Goal: Task Accomplishment & Management: Manage account settings

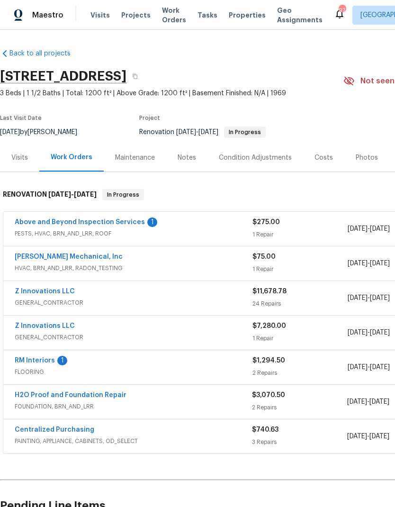
click at [59, 294] on link "Z Innovations LLC" at bounding box center [45, 291] width 60 height 7
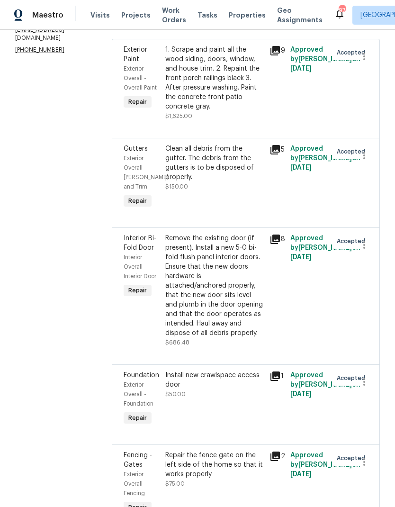
scroll to position [164, 0]
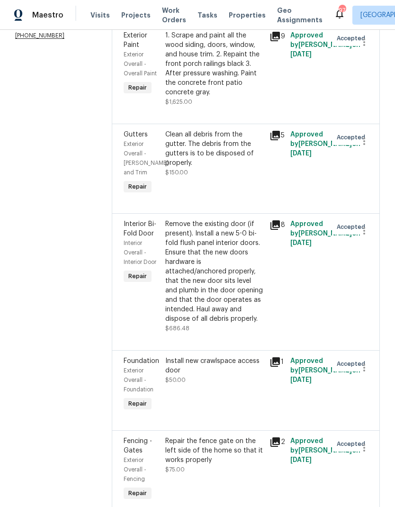
click at [272, 231] on icon at bounding box center [274, 224] width 11 height 11
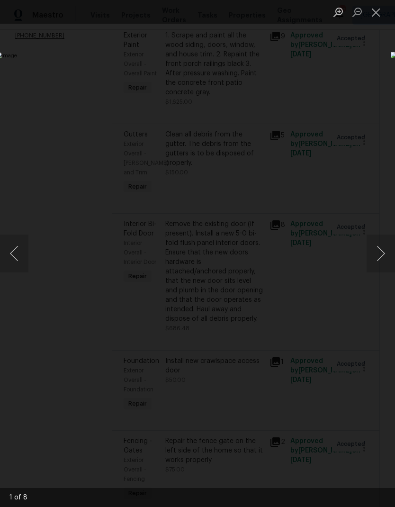
click at [378, 254] on button "Next image" at bounding box center [381, 253] width 28 height 38
click at [380, 255] on button "Next image" at bounding box center [381, 253] width 28 height 38
click at [382, 255] on button "Next image" at bounding box center [381, 253] width 28 height 38
click at [383, 253] on button "Next image" at bounding box center [381, 253] width 28 height 38
click at [381, 256] on button "Next image" at bounding box center [381, 253] width 28 height 38
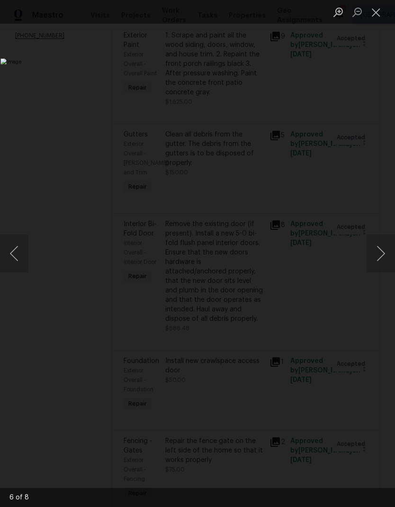
click at [377, 255] on button "Next image" at bounding box center [381, 253] width 28 height 38
click at [376, 251] on button "Next image" at bounding box center [381, 253] width 28 height 38
click at [380, 255] on button "Next image" at bounding box center [381, 253] width 28 height 38
click at [382, 254] on button "Next image" at bounding box center [381, 253] width 28 height 38
click at [16, 251] on button "Previous image" at bounding box center [14, 253] width 28 height 38
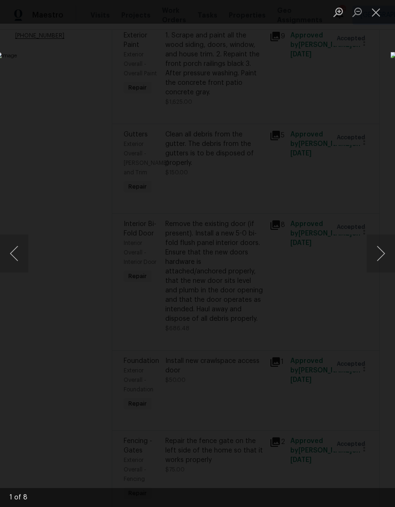
click at [17, 254] on button "Previous image" at bounding box center [14, 253] width 28 height 38
click at [379, 260] on button "Next image" at bounding box center [381, 253] width 28 height 38
click at [380, 259] on button "Next image" at bounding box center [381, 253] width 28 height 38
click at [381, 251] on button "Next image" at bounding box center [381, 253] width 28 height 38
click at [377, 258] on button "Next image" at bounding box center [381, 253] width 28 height 38
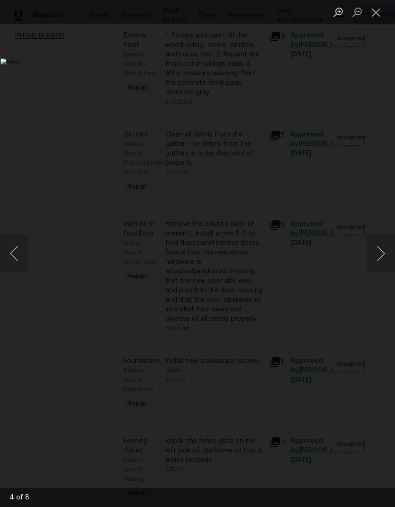
click at [380, 256] on button "Next image" at bounding box center [381, 253] width 28 height 38
click at [381, 257] on button "Next image" at bounding box center [381, 253] width 28 height 38
click at [379, 254] on button "Next image" at bounding box center [381, 253] width 28 height 38
click at [379, 253] on button "Next image" at bounding box center [381, 253] width 28 height 38
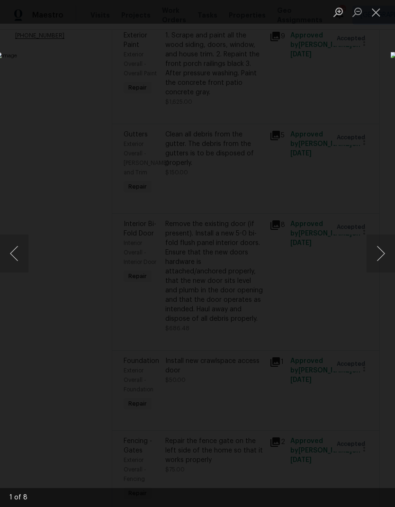
click at [377, 255] on button "Next image" at bounding box center [381, 253] width 28 height 38
click at [379, 18] on button "Close lightbox" at bounding box center [376, 12] width 19 height 17
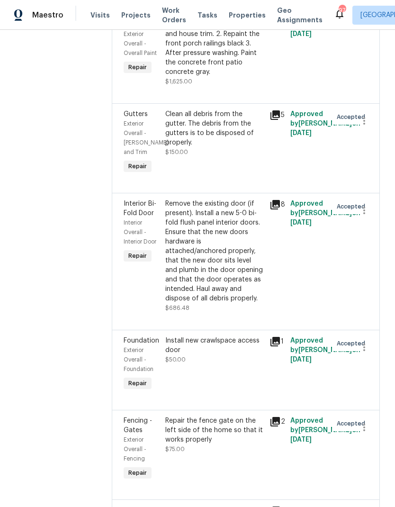
scroll to position [175, 0]
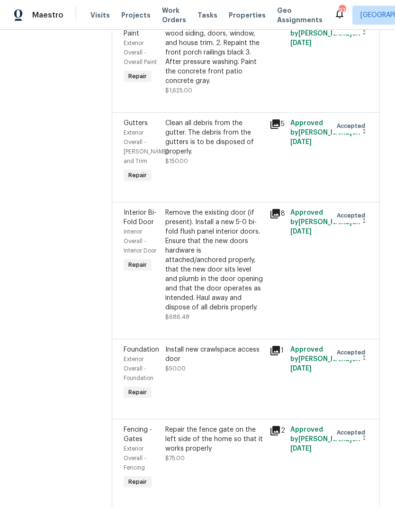
click at [232, 280] on div "Remove the existing door (if present). Install a new 5-0 bi-fold flush panel in…" at bounding box center [214, 260] width 98 height 104
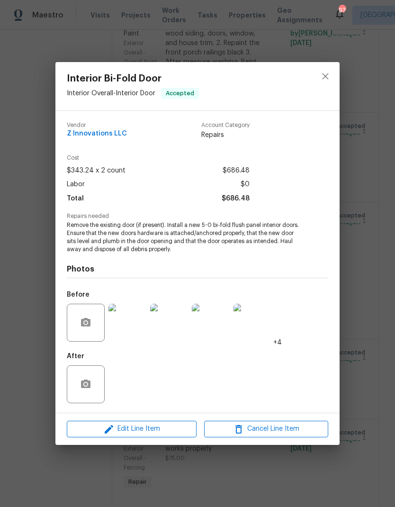
click at [132, 334] on img at bounding box center [127, 323] width 38 height 38
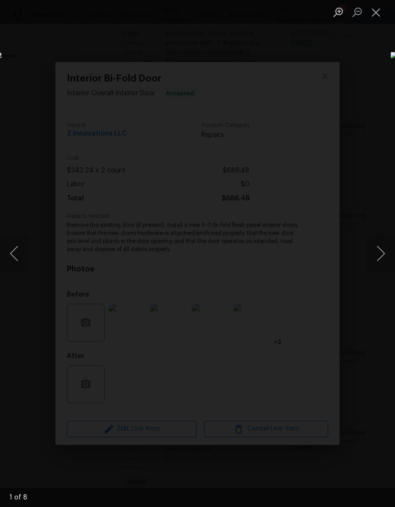
click at [382, 255] on button "Next image" at bounding box center [381, 253] width 28 height 38
click at [379, 256] on button "Next image" at bounding box center [381, 253] width 28 height 38
click at [381, 260] on button "Next image" at bounding box center [381, 253] width 28 height 38
click at [382, 259] on button "Next image" at bounding box center [381, 253] width 28 height 38
click at [383, 259] on button "Next image" at bounding box center [381, 253] width 28 height 38
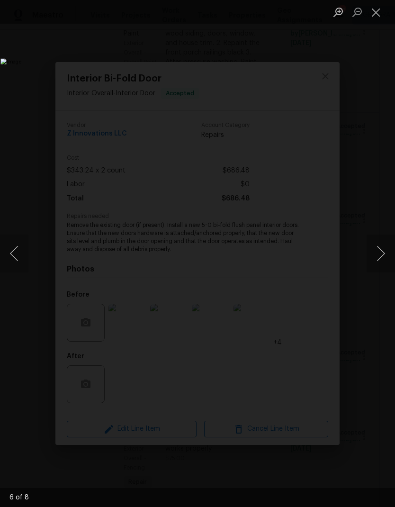
click at [381, 258] on button "Next image" at bounding box center [381, 253] width 28 height 38
click at [383, 245] on button "Next image" at bounding box center [381, 253] width 28 height 38
click at [21, 255] on button "Previous image" at bounding box center [14, 253] width 28 height 38
click at [380, 251] on button "Next image" at bounding box center [381, 253] width 28 height 38
click at [383, 246] on button "Next image" at bounding box center [381, 253] width 28 height 38
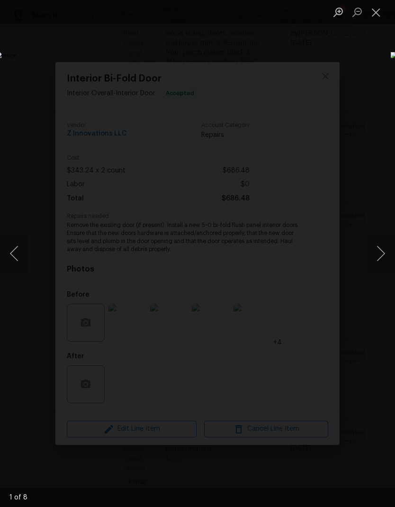
click at [379, 251] on button "Next image" at bounding box center [381, 253] width 28 height 38
click at [382, 249] on button "Next image" at bounding box center [381, 253] width 28 height 38
click at [381, 254] on button "Next image" at bounding box center [381, 253] width 28 height 38
click at [382, 256] on button "Next image" at bounding box center [381, 253] width 28 height 38
click at [378, 256] on button "Next image" at bounding box center [381, 253] width 28 height 38
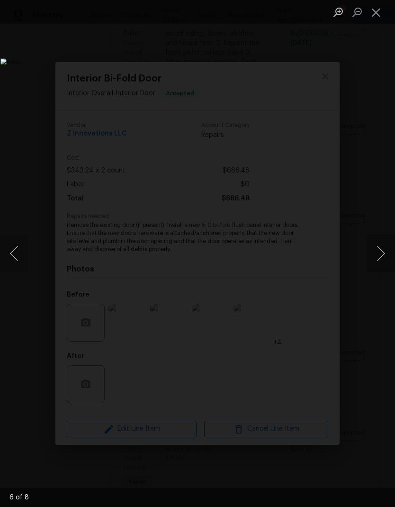
click at [379, 252] on button "Next image" at bounding box center [381, 253] width 28 height 38
click at [378, 253] on button "Next image" at bounding box center [381, 253] width 28 height 38
click at [382, 248] on button "Next image" at bounding box center [381, 253] width 28 height 38
click at [384, 246] on button "Next image" at bounding box center [381, 253] width 28 height 38
click at [376, 16] on button "Close lightbox" at bounding box center [376, 12] width 19 height 17
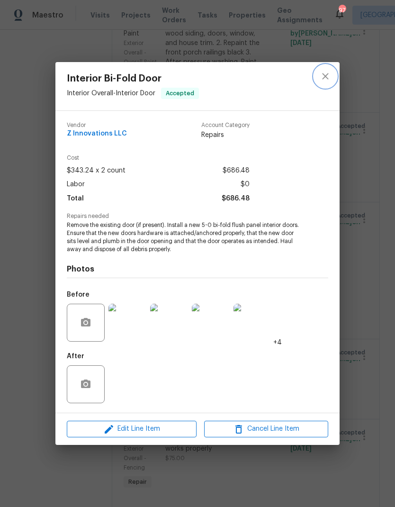
click at [326, 76] on icon "close" at bounding box center [325, 76] width 6 height 6
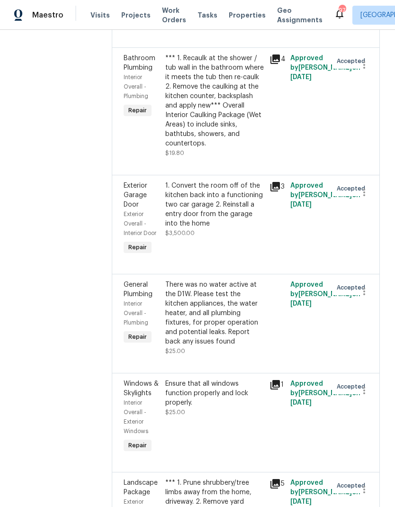
scroll to position [925, 0]
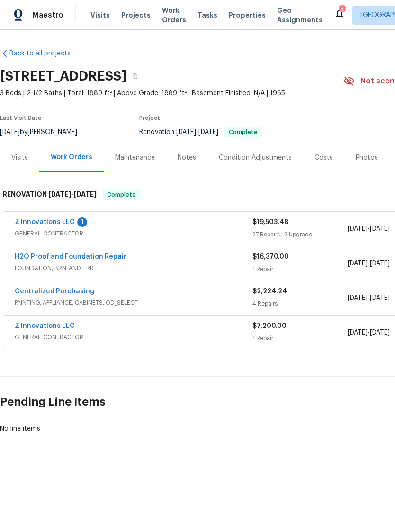
click at [49, 219] on link "Z Innovations LLC" at bounding box center [45, 222] width 60 height 7
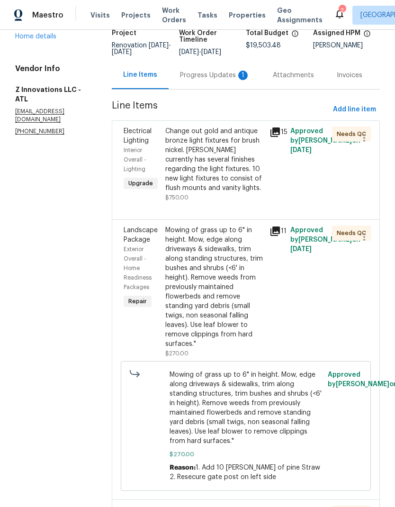
scroll to position [68, 0]
click at [211, 170] on div "Change out gold and antique bronze light fixtures for brush nickel. [PERSON_NAM…" at bounding box center [214, 160] width 98 height 66
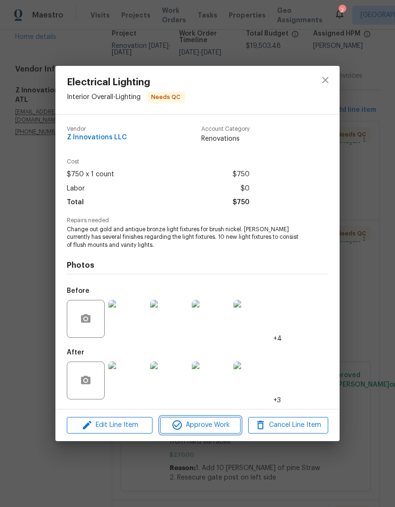
click at [215, 428] on span "Approve Work" at bounding box center [200, 425] width 74 height 12
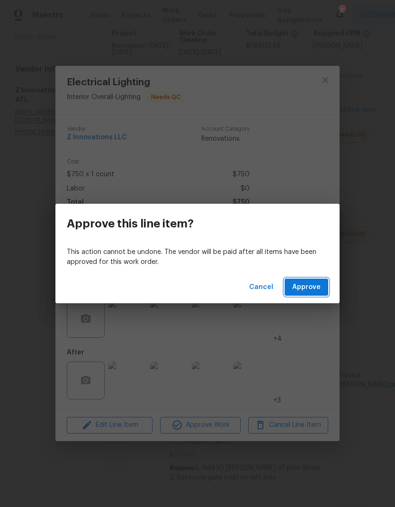
click at [313, 287] on span "Approve" at bounding box center [306, 287] width 28 height 12
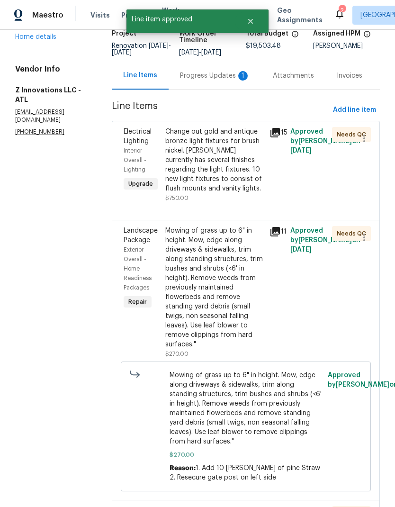
scroll to position [0, 0]
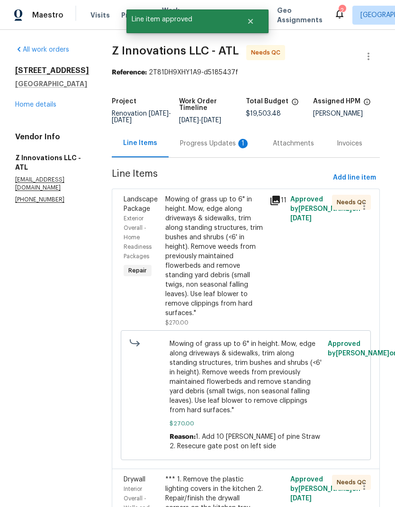
click at [203, 269] on div "Mowing of grass up to 6" in height. Mow, edge along driveways & sidewalks, trim…" at bounding box center [214, 256] width 98 height 123
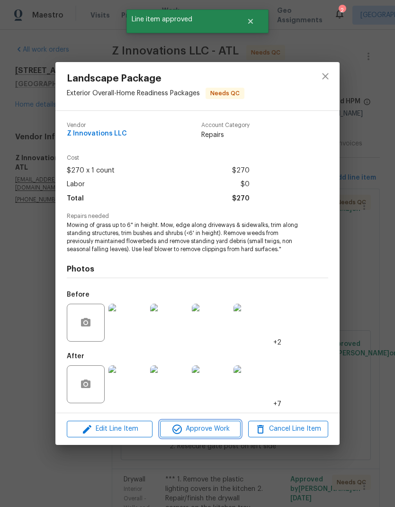
click at [217, 433] on span "Approve Work" at bounding box center [200, 429] width 74 height 12
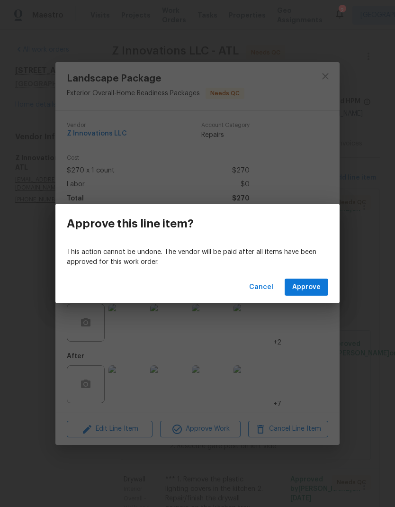
click at [314, 289] on span "Approve" at bounding box center [306, 287] width 28 height 12
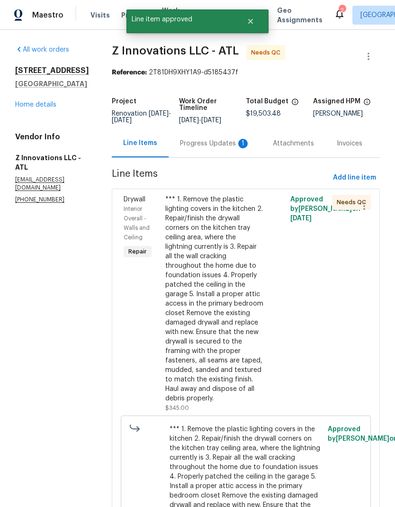
click at [232, 335] on div "*** 1. Remove the plastic lighting covers in the kitchen 2. Repair/finish the d…" at bounding box center [214, 299] width 98 height 208
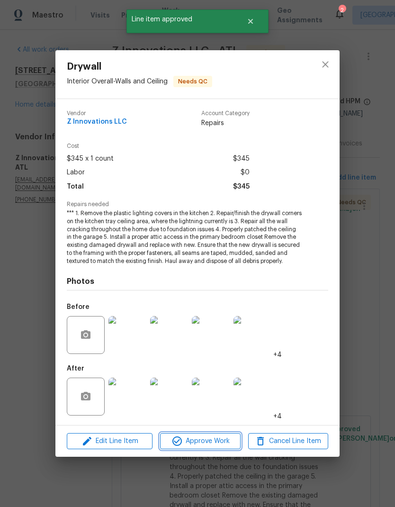
click at [228, 444] on span "Approve Work" at bounding box center [200, 441] width 74 height 12
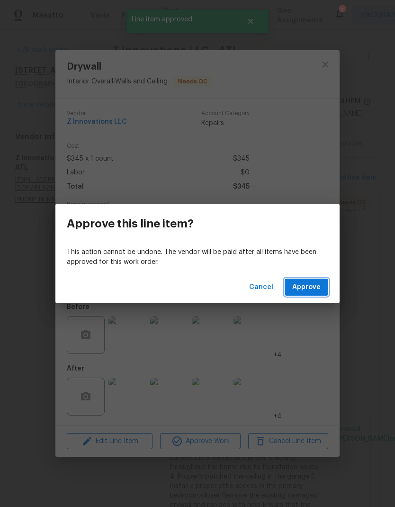
click at [317, 290] on span "Approve" at bounding box center [306, 287] width 28 height 12
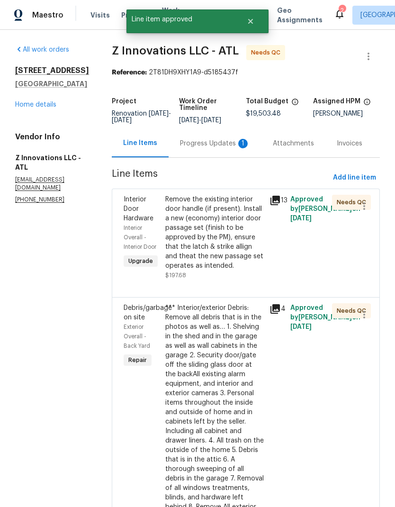
click at [224, 242] on div "Remove the existing interior door handle (if present). Install a new (economy) …" at bounding box center [214, 233] width 98 height 76
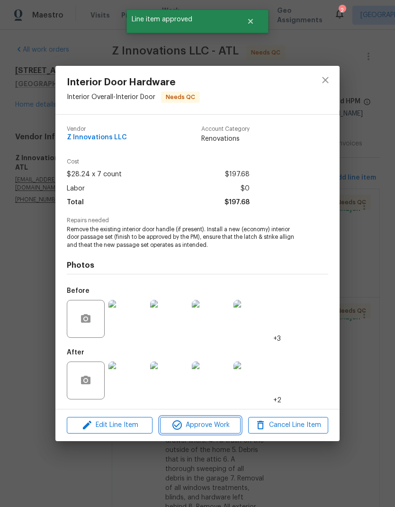
click at [223, 427] on span "Approve Work" at bounding box center [200, 425] width 74 height 12
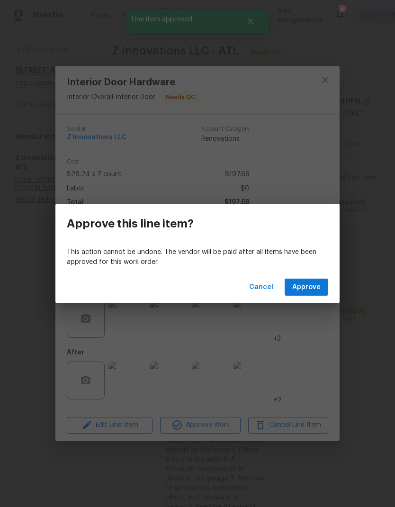
click at [312, 292] on span "Approve" at bounding box center [306, 287] width 28 height 12
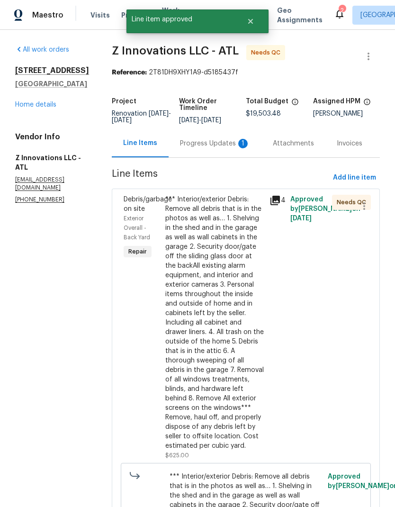
click at [225, 322] on div "*** Interior/exterior Debris: Remove all debris that is in the photos as well a…" at bounding box center [214, 323] width 98 height 256
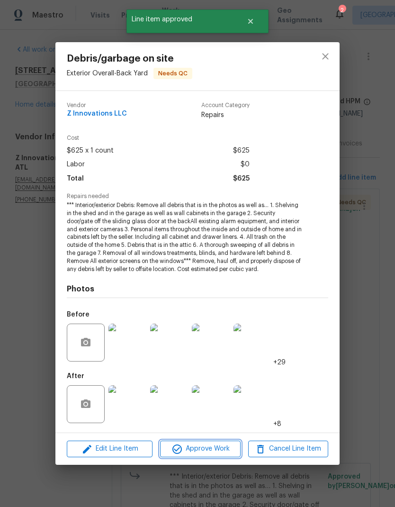
click at [225, 448] on span "Approve Work" at bounding box center [200, 449] width 74 height 12
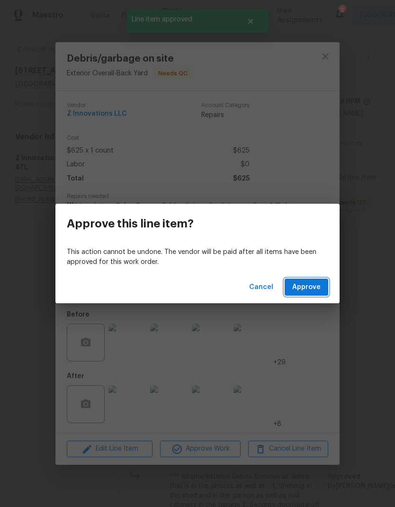
click at [318, 292] on span "Approve" at bounding box center [306, 287] width 28 height 12
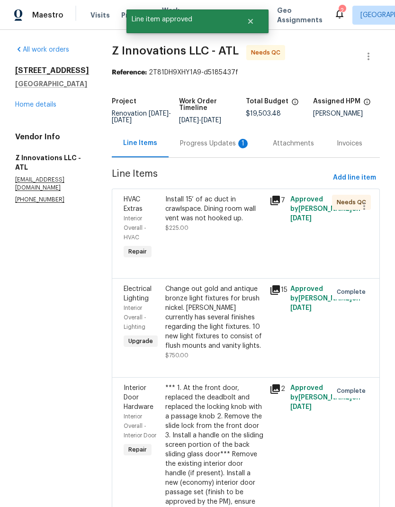
click at [223, 216] on div "Install 15’ of ac duct in crawlspace. Dining room wall vent was not hooked up." at bounding box center [214, 209] width 98 height 28
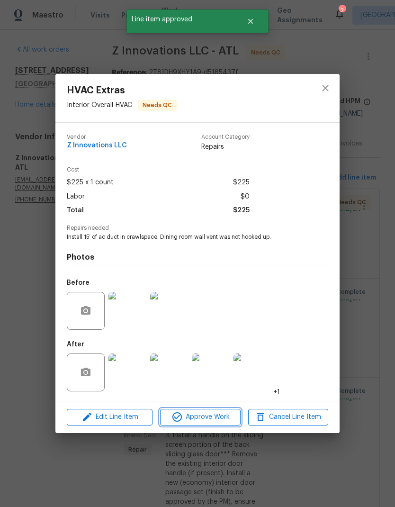
click at [222, 418] on span "Approve Work" at bounding box center [200, 417] width 74 height 12
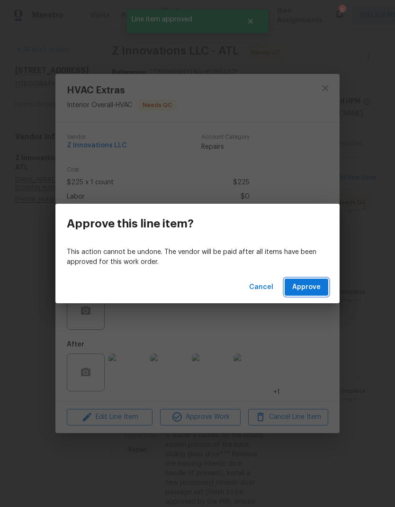
click at [320, 290] on span "Approve" at bounding box center [306, 287] width 28 height 12
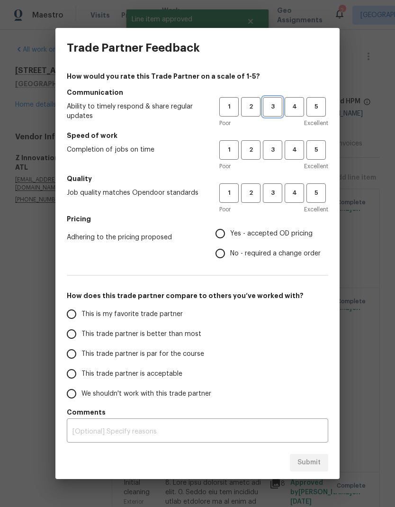
click at [276, 108] on span "3" at bounding box center [273, 106] width 18 height 11
click at [275, 152] on span "3" at bounding box center [273, 149] width 18 height 11
click at [278, 187] on button "3" at bounding box center [272, 192] width 19 height 19
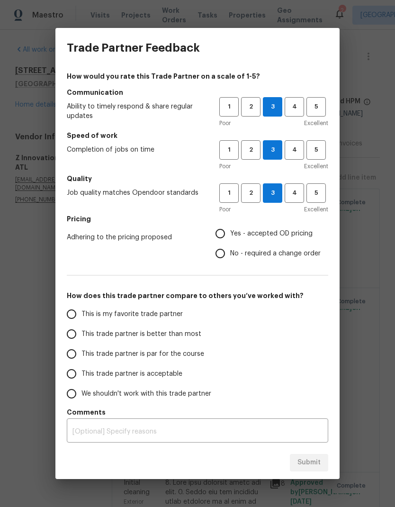
click at [219, 258] on input "No - required a change order" at bounding box center [220, 253] width 20 height 20
radio input "true"
click at [72, 358] on input "This trade partner is par for the course" at bounding box center [72, 354] width 20 height 20
click at [318, 458] on span "Submit" at bounding box center [308, 463] width 23 height 12
radio input "true"
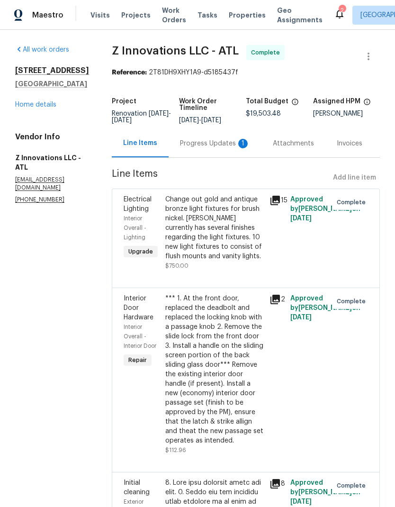
radio input "false"
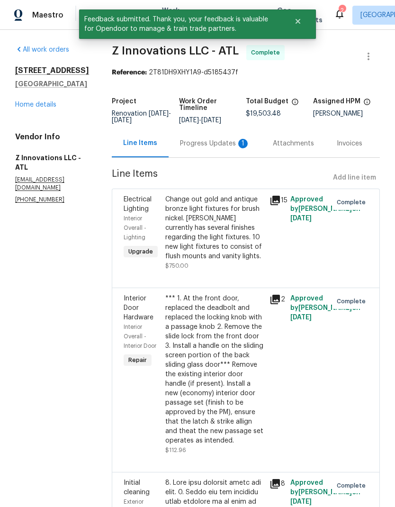
click at [55, 108] on link "Home details" at bounding box center [35, 104] width 41 height 7
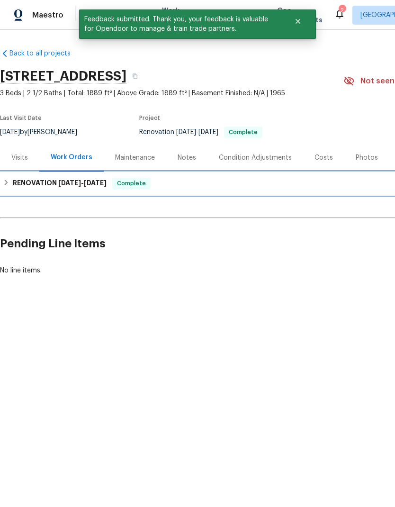
click at [13, 185] on h6 "RENOVATION 7/28/25 - 8/15/25" at bounding box center [60, 183] width 94 height 11
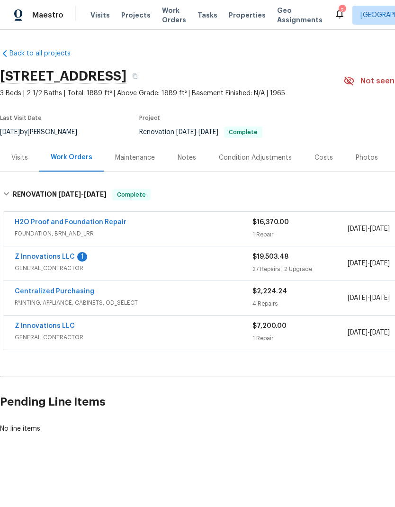
click at [60, 260] on link "Z Innovations LLC" at bounding box center [45, 256] width 60 height 7
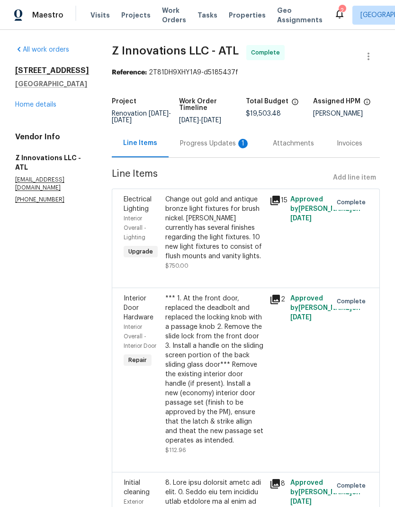
click at [215, 147] on div "Progress Updates 1" at bounding box center [215, 143] width 70 height 9
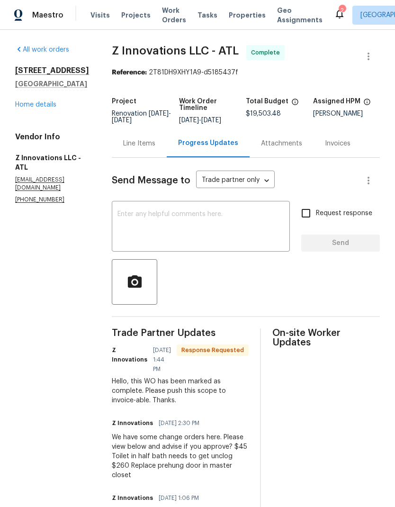
click at [199, 212] on textarea at bounding box center [200, 227] width 167 height 33
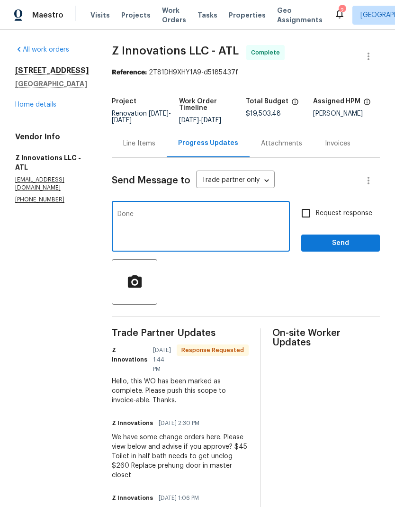
type textarea "Done"
click at [358, 244] on span "Send" at bounding box center [340, 243] width 63 height 12
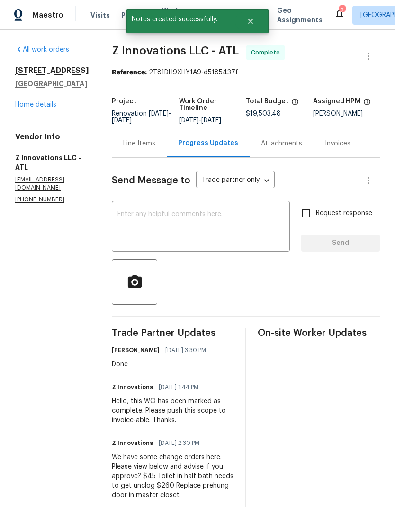
click at [134, 144] on div "Line Items" at bounding box center [139, 143] width 32 height 9
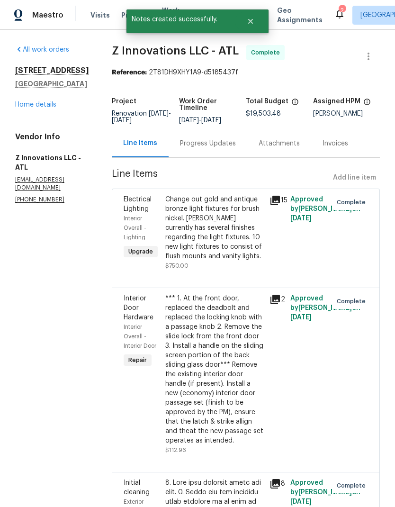
click at [48, 108] on link "Home details" at bounding box center [35, 104] width 41 height 7
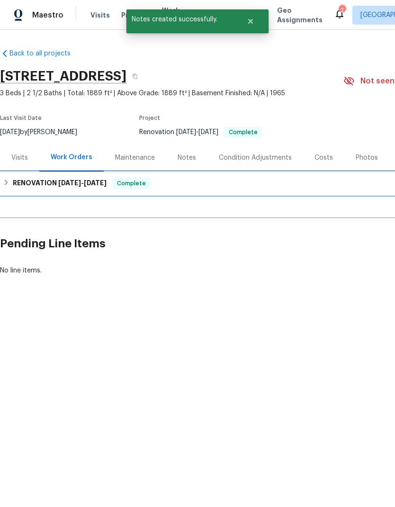
click at [10, 187] on div "RENOVATION 7/28/25 - 8/15/25 Complete" at bounding box center [267, 183] width 529 height 11
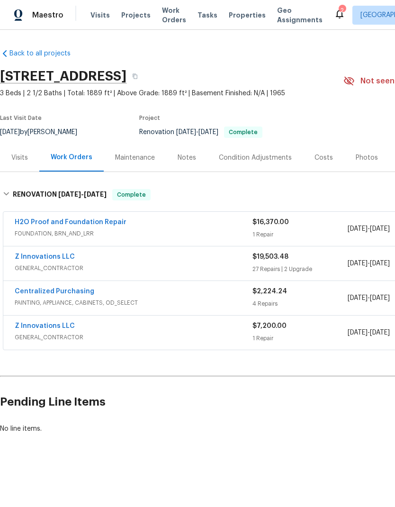
click at [65, 255] on link "Z Innovations LLC" at bounding box center [45, 256] width 60 height 7
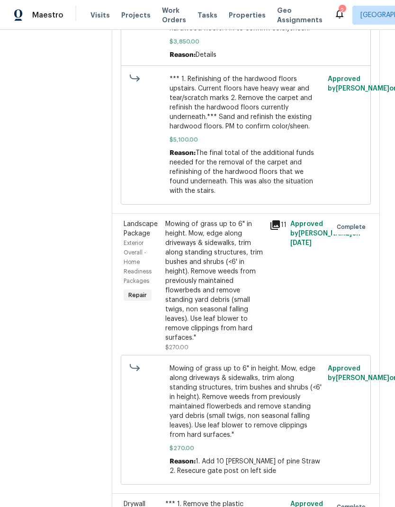
scroll to position [1529, 0]
click at [274, 221] on icon at bounding box center [274, 225] width 9 height 9
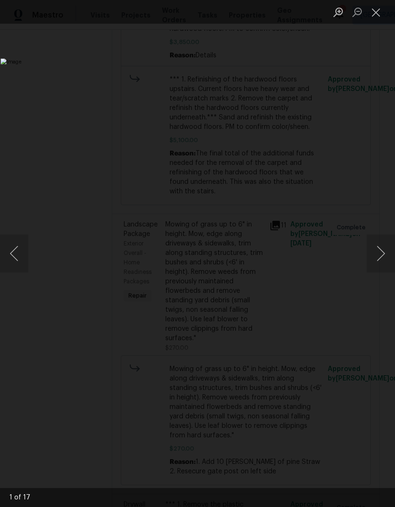
click at [383, 255] on button "Next image" at bounding box center [381, 253] width 28 height 38
click at [382, 255] on button "Next image" at bounding box center [381, 253] width 28 height 38
click at [382, 259] on button "Next image" at bounding box center [381, 253] width 28 height 38
click at [381, 256] on button "Next image" at bounding box center [381, 253] width 28 height 38
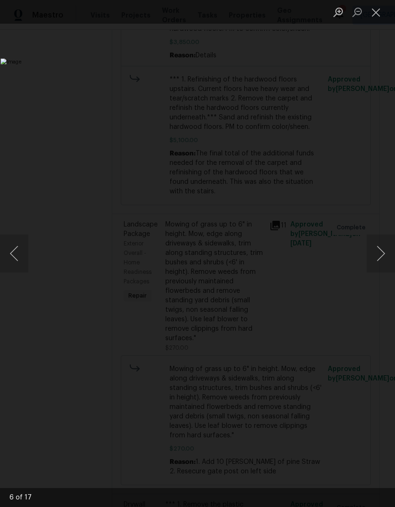
click at [380, 256] on button "Next image" at bounding box center [381, 253] width 28 height 38
click at [381, 255] on button "Next image" at bounding box center [381, 253] width 28 height 38
click at [379, 254] on button "Next image" at bounding box center [381, 253] width 28 height 38
click at [381, 254] on button "Next image" at bounding box center [381, 253] width 28 height 38
click at [382, 253] on button "Next image" at bounding box center [381, 253] width 28 height 38
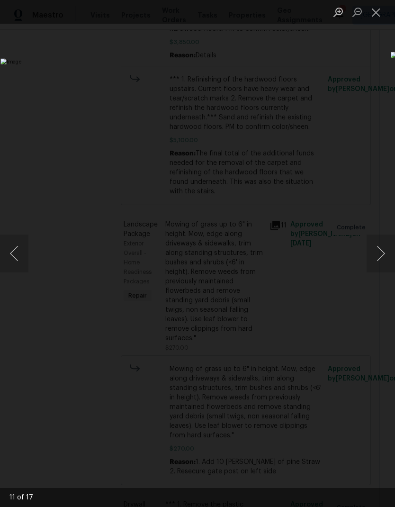
click at [380, 252] on button "Next image" at bounding box center [381, 253] width 28 height 38
click at [382, 253] on button "Next image" at bounding box center [381, 253] width 28 height 38
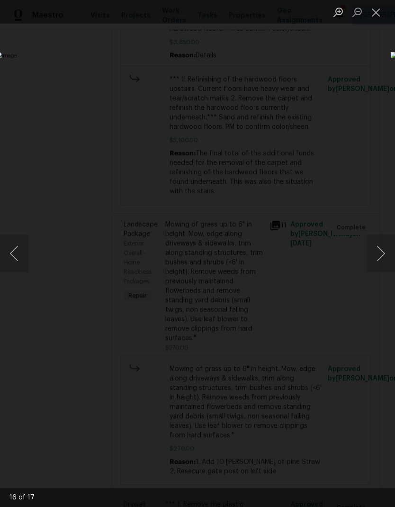
click at [381, 253] on button "Next image" at bounding box center [381, 253] width 28 height 38
click at [382, 254] on button "Next image" at bounding box center [381, 253] width 28 height 38
click at [382, 252] on button "Next image" at bounding box center [381, 253] width 28 height 38
click at [377, 15] on button "Close lightbox" at bounding box center [376, 12] width 19 height 17
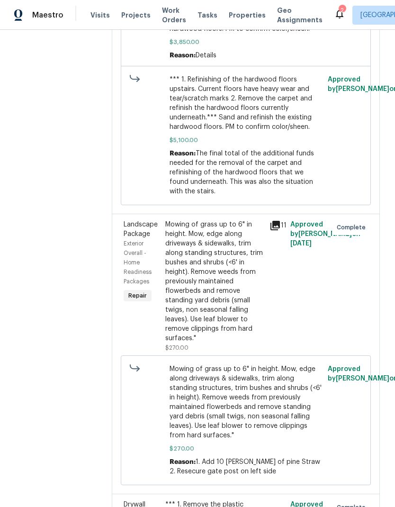
click at [236, 285] on div "Mowing of grass up to 6" in height. Mow, edge along driveways & sidewalks, trim…" at bounding box center [214, 281] width 98 height 123
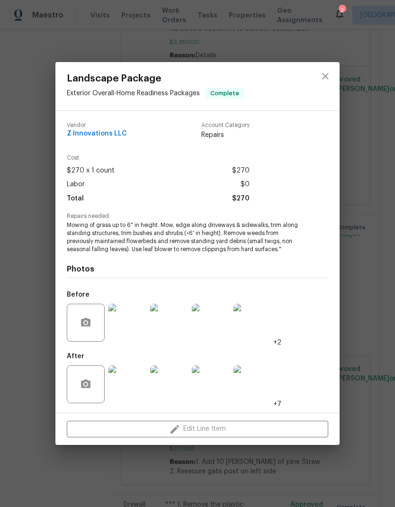
click at [140, 393] on img at bounding box center [127, 384] width 38 height 38
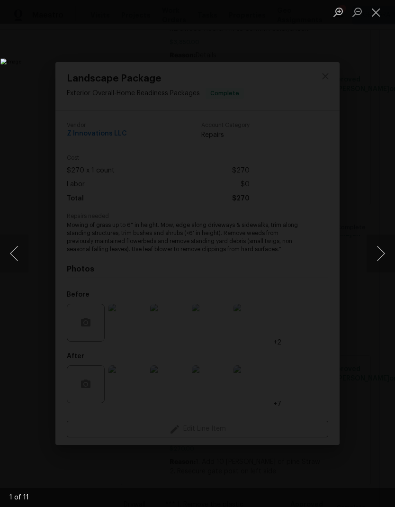
click at [382, 259] on button "Next image" at bounding box center [381, 253] width 28 height 38
click at [383, 255] on button "Next image" at bounding box center [381, 253] width 28 height 38
click at [383, 256] on button "Next image" at bounding box center [381, 253] width 28 height 38
click at [382, 255] on button "Next image" at bounding box center [381, 253] width 28 height 38
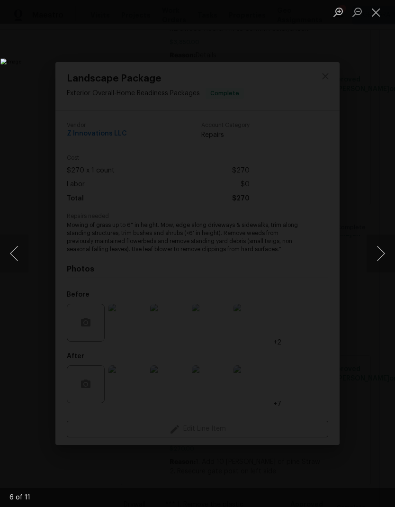
click at [382, 255] on button "Next image" at bounding box center [381, 253] width 28 height 38
click at [381, 255] on button "Next image" at bounding box center [381, 253] width 28 height 38
click at [375, 16] on button "Close lightbox" at bounding box center [376, 12] width 19 height 17
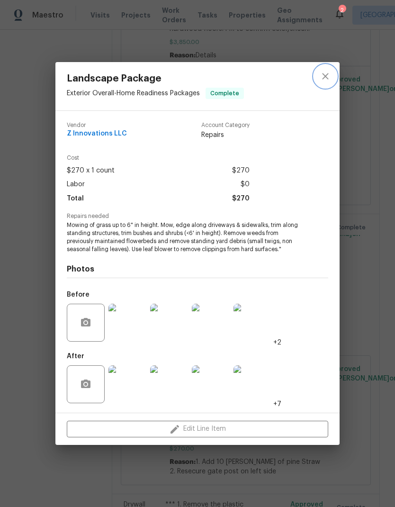
click at [329, 81] on button "close" at bounding box center [325, 76] width 23 height 23
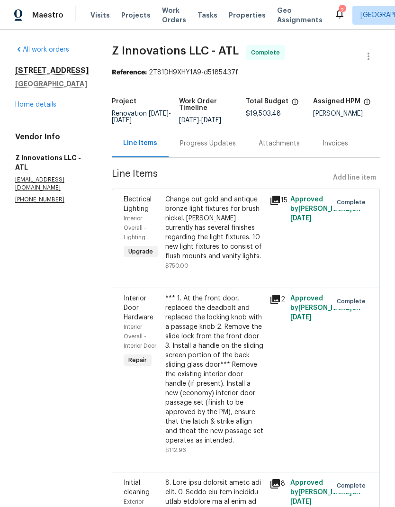
scroll to position [0, 0]
click at [55, 108] on link "Home details" at bounding box center [35, 104] width 41 height 7
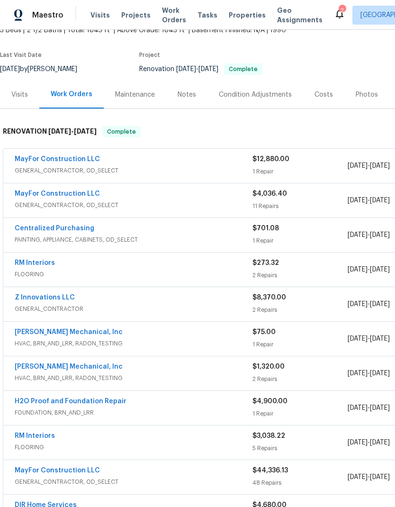
scroll to position [65, 0]
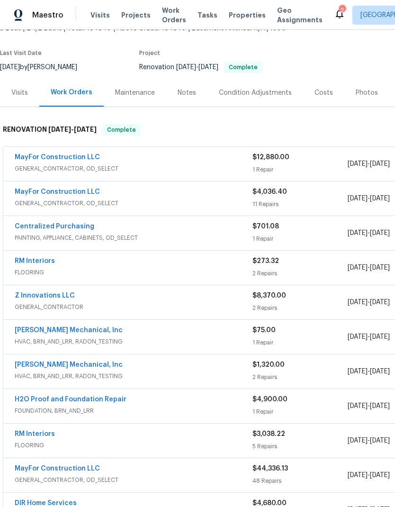
click at [84, 193] on link "MayFor Construction LLC" at bounding box center [57, 191] width 85 height 7
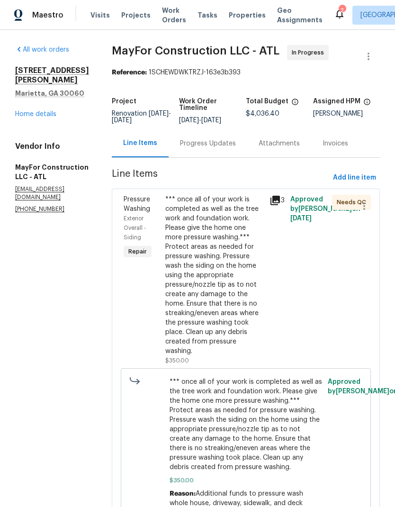
click at [50, 111] on link "Home details" at bounding box center [35, 114] width 41 height 7
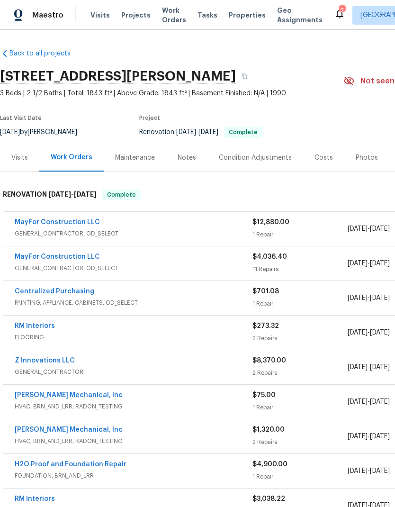
click at [90, 224] on link "MayFor Construction LLC" at bounding box center [57, 222] width 85 height 7
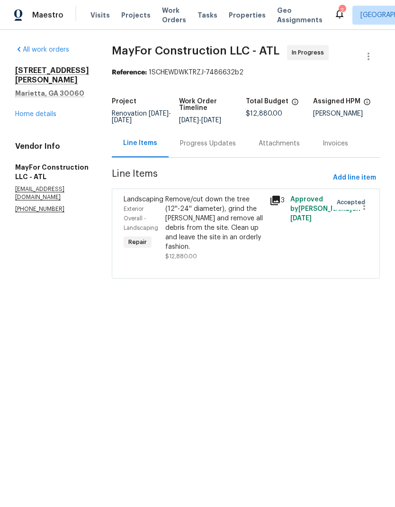
click at [52, 111] on link "Home details" at bounding box center [35, 114] width 41 height 7
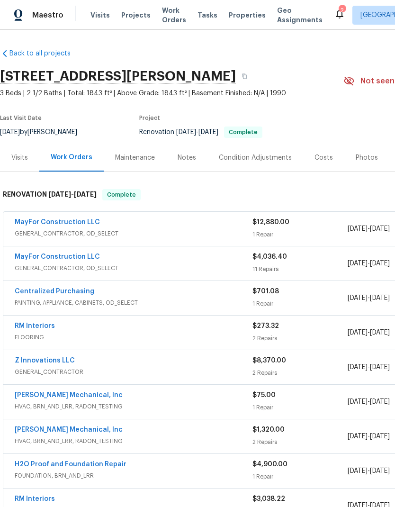
click at [84, 259] on link "MayFor Construction LLC" at bounding box center [57, 256] width 85 height 7
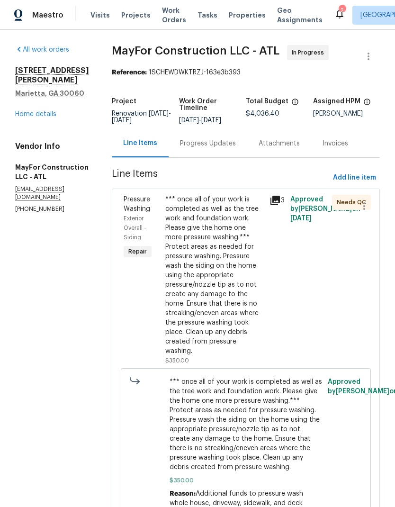
click at [241, 320] on div "*** once all of your work is completed as well as the tree work and foundation …" at bounding box center [214, 275] width 98 height 161
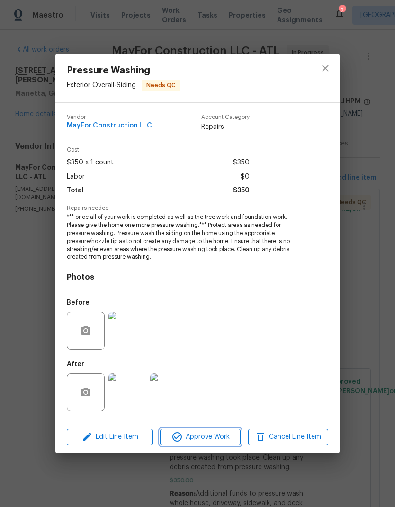
click at [222, 438] on span "Approve Work" at bounding box center [200, 437] width 74 height 12
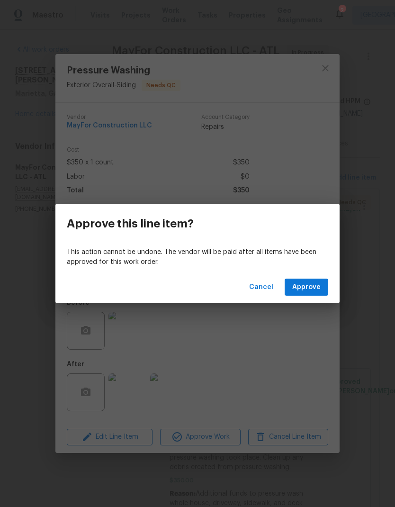
click at [311, 293] on button "Approve" at bounding box center [307, 287] width 44 height 18
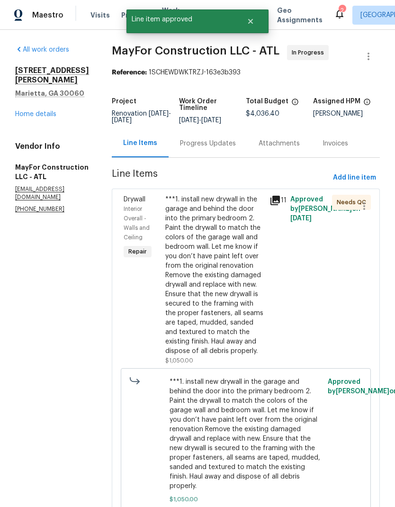
click at [233, 332] on div "***1. install new drywall in the garage and behind the door into the primary be…" at bounding box center [214, 275] width 98 height 161
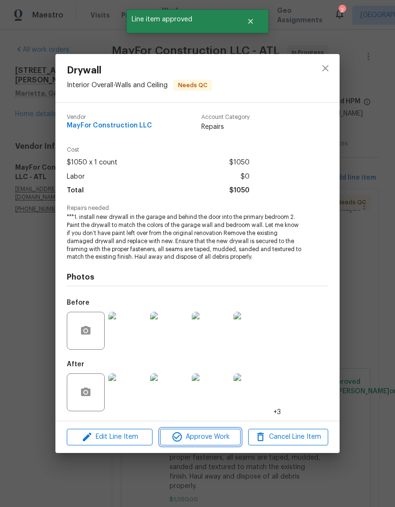
click at [218, 437] on span "Approve Work" at bounding box center [200, 437] width 74 height 12
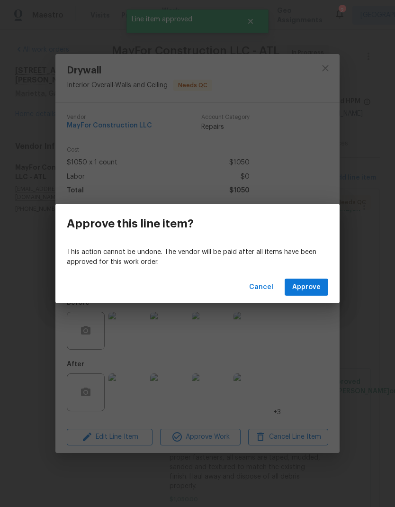
click at [319, 288] on span "Approve" at bounding box center [306, 287] width 28 height 12
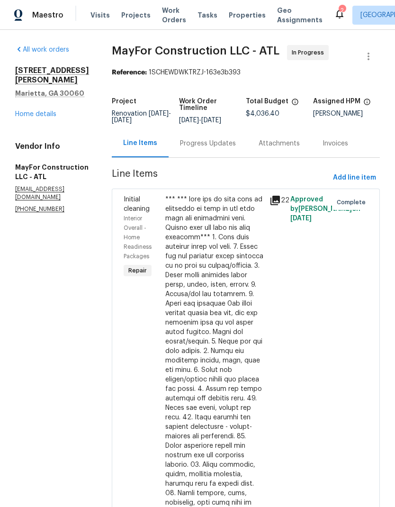
click at [48, 111] on link "Home details" at bounding box center [35, 114] width 41 height 7
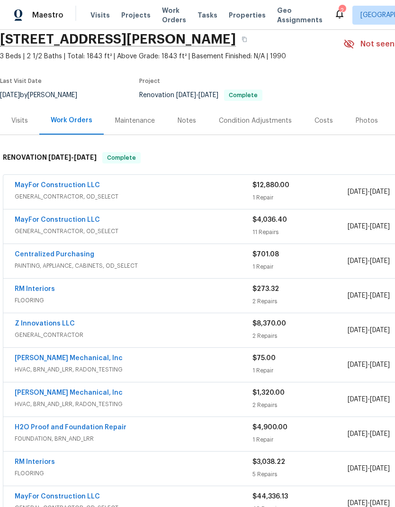
scroll to position [35, 0]
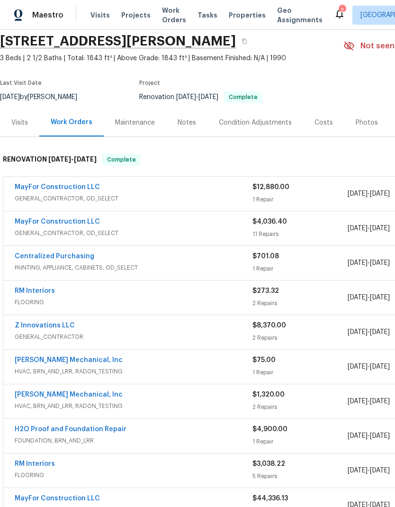
click at [86, 220] on link "MayFor Construction LLC" at bounding box center [57, 221] width 85 height 7
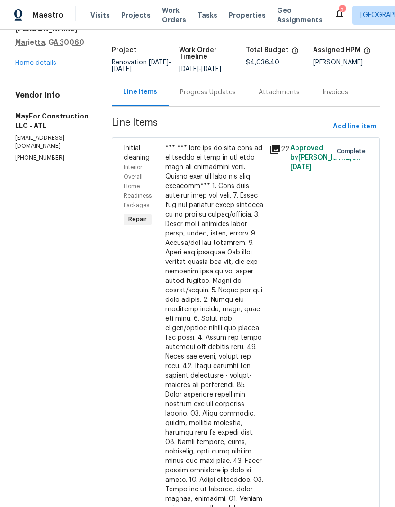
scroll to position [51, 0]
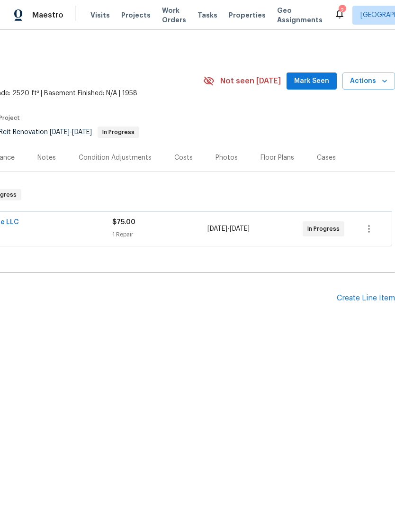
scroll to position [0, 140]
